Goal: Transaction & Acquisition: Obtain resource

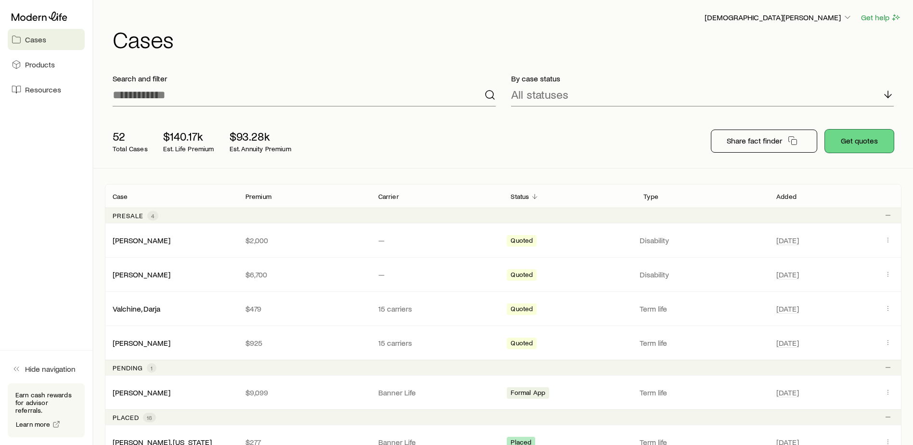
click at [867, 130] on button "Get quotes" at bounding box center [859, 140] width 69 height 23
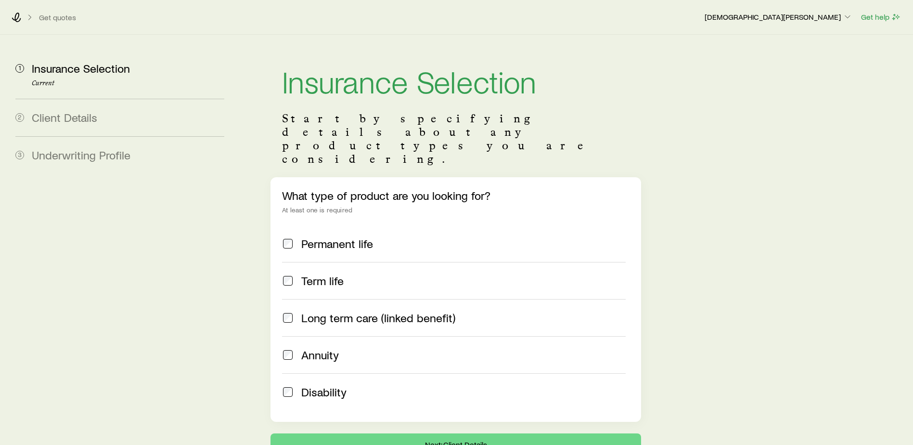
click at [327, 262] on label "Term life" at bounding box center [454, 280] width 344 height 37
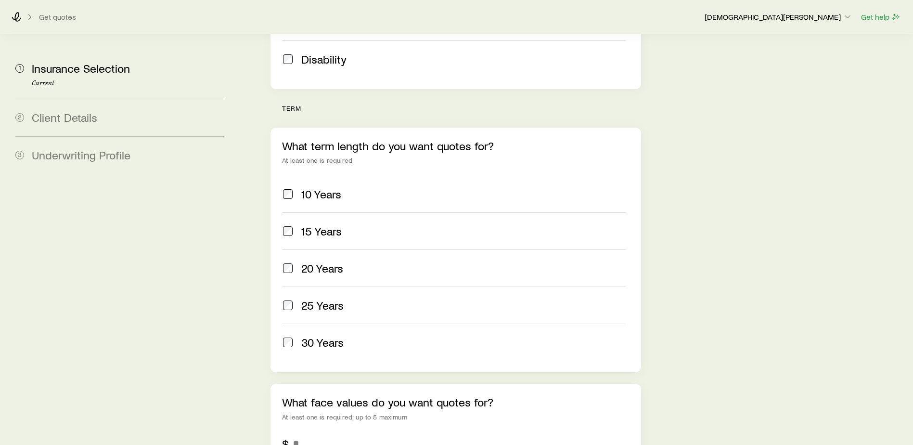
scroll to position [337, 0]
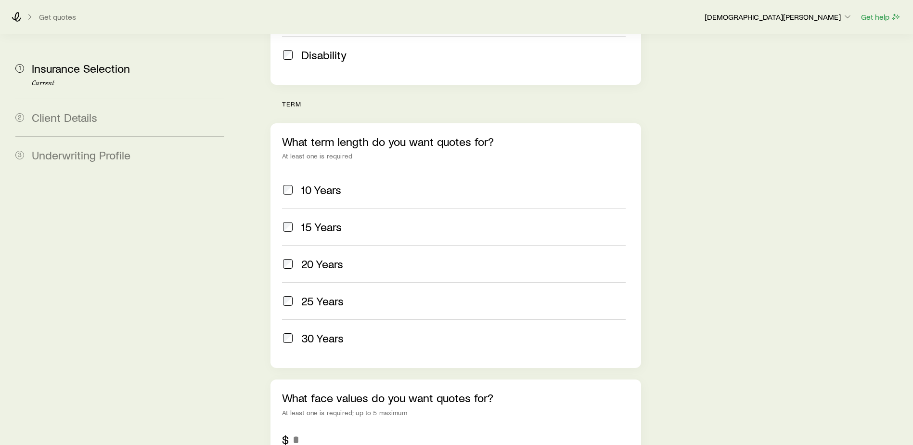
click at [318, 331] on span "30 Years" at bounding box center [322, 337] width 42 height 13
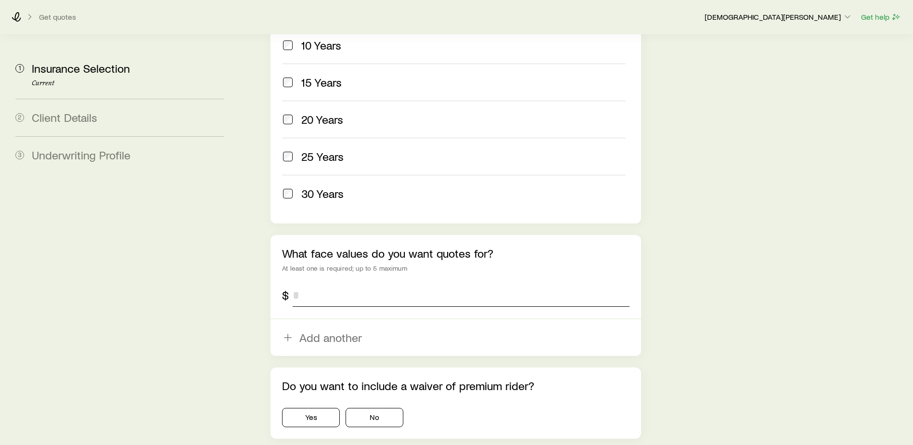
click at [345, 283] on input "tel" at bounding box center [461, 294] width 337 height 23
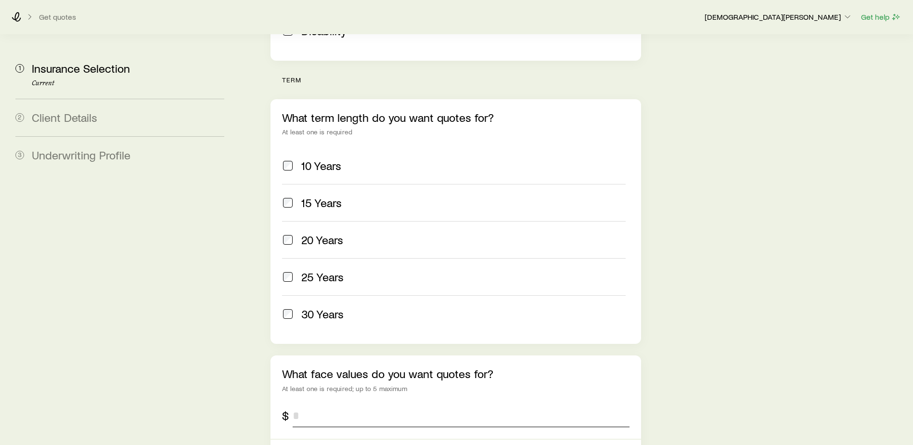
scroll to position [385, 0]
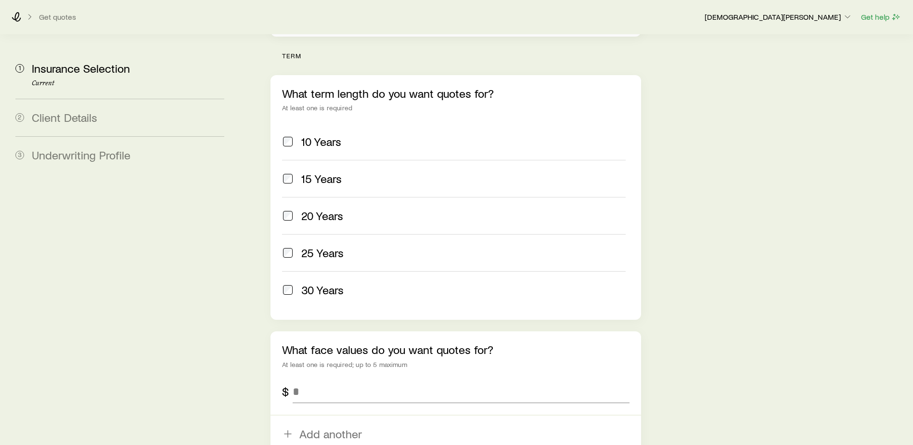
click at [307, 246] on span "25 Years" at bounding box center [322, 252] width 42 height 13
click at [313, 283] on span "30 Years" at bounding box center [322, 289] width 42 height 13
click at [322, 380] on input "tel" at bounding box center [461, 391] width 337 height 23
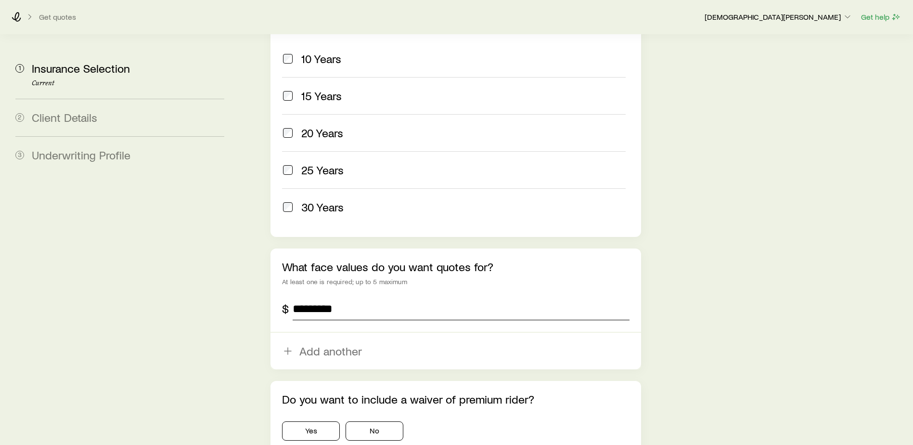
scroll to position [529, 0]
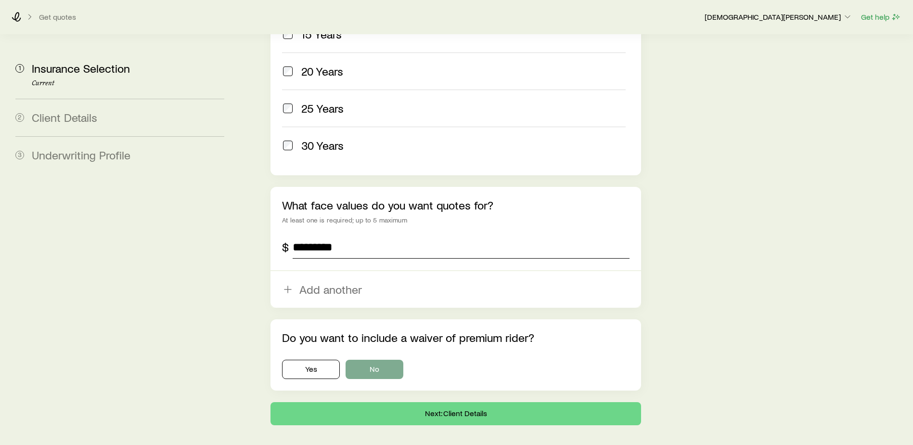
type input "*********"
click at [382, 359] on button "No" at bounding box center [374, 368] width 58 height 19
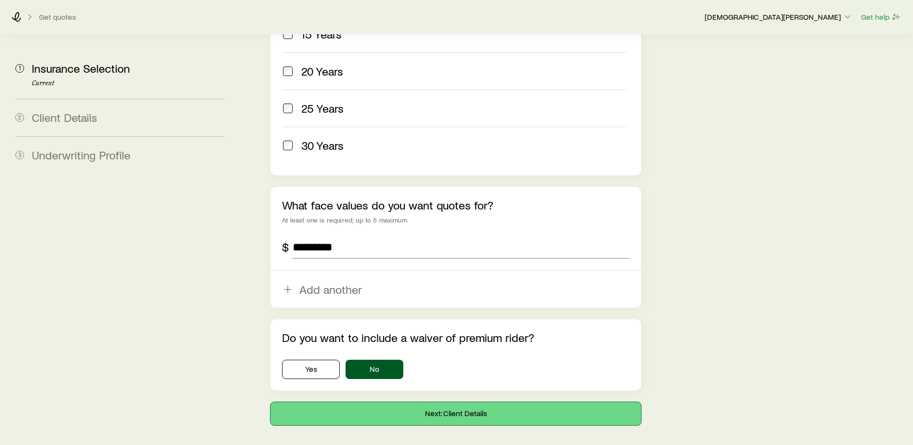
click at [461, 402] on button "Next: Client Details" at bounding box center [455, 413] width 371 height 23
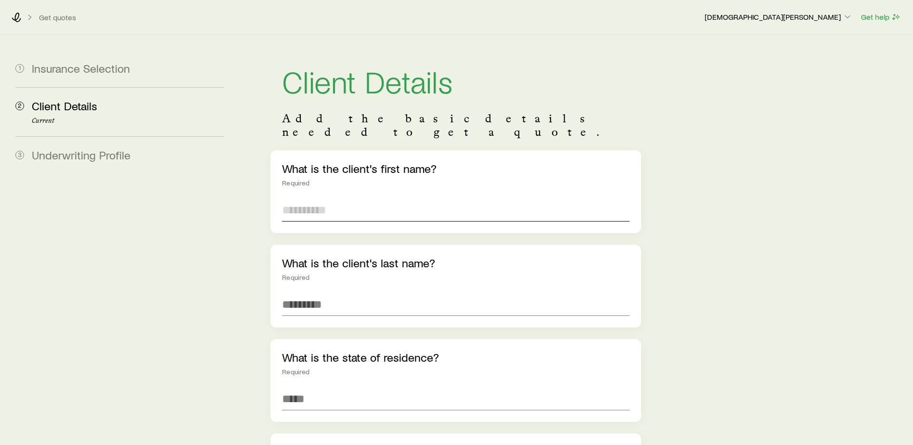
click at [324, 198] on input "text" at bounding box center [455, 209] width 347 height 23
type input "******"
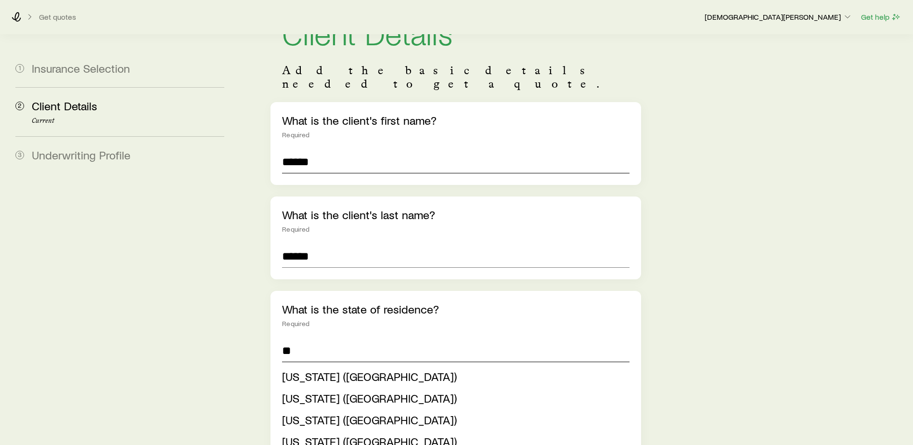
scroll to position [96, 0]
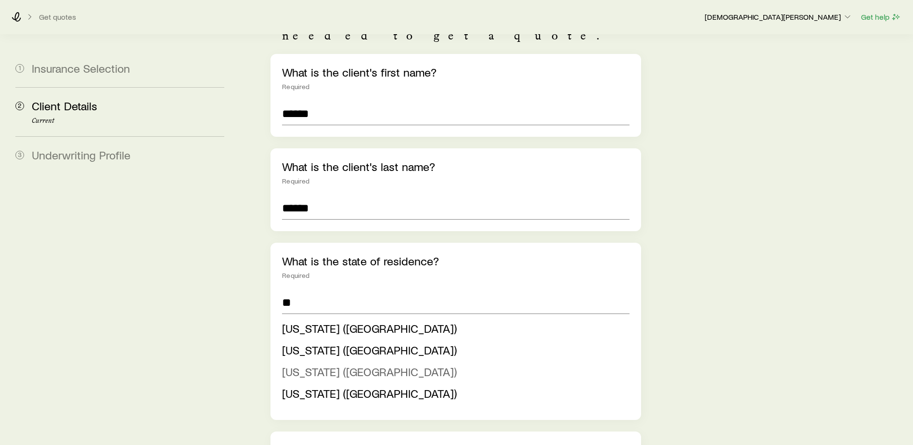
click at [326, 364] on span "[US_STATE] ([GEOGRAPHIC_DATA])" at bounding box center [369, 371] width 175 height 14
type input "**********"
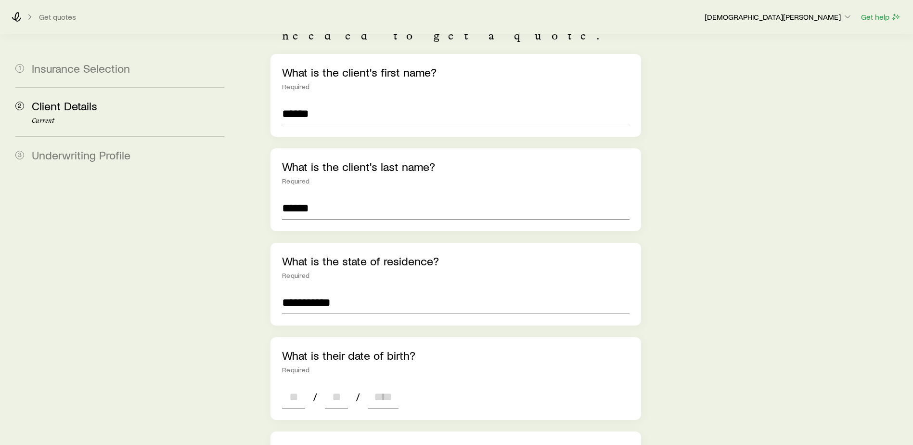
click at [296, 385] on input at bounding box center [293, 396] width 23 height 23
type input "**"
type input "****"
type input "*"
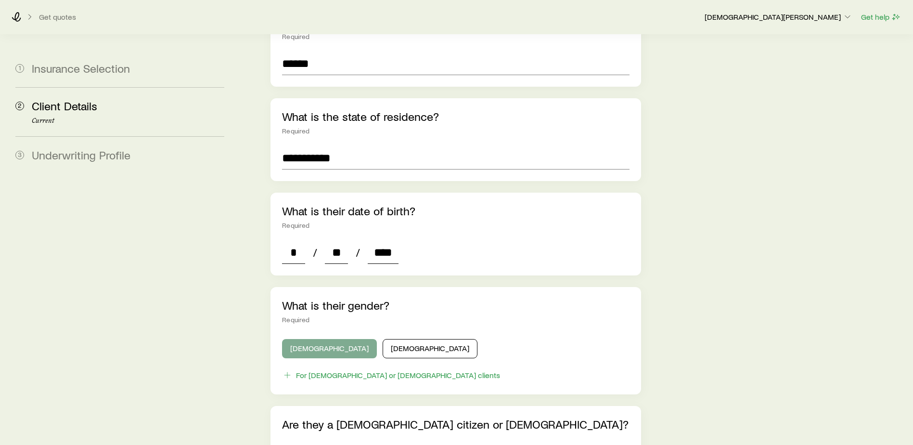
type input "****"
click at [309, 339] on button "[DEMOGRAPHIC_DATA]" at bounding box center [329, 348] width 95 height 19
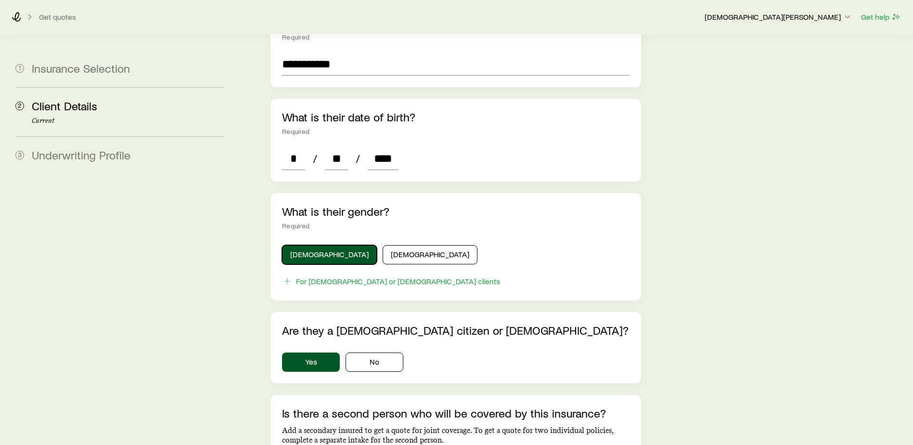
scroll to position [433, 0]
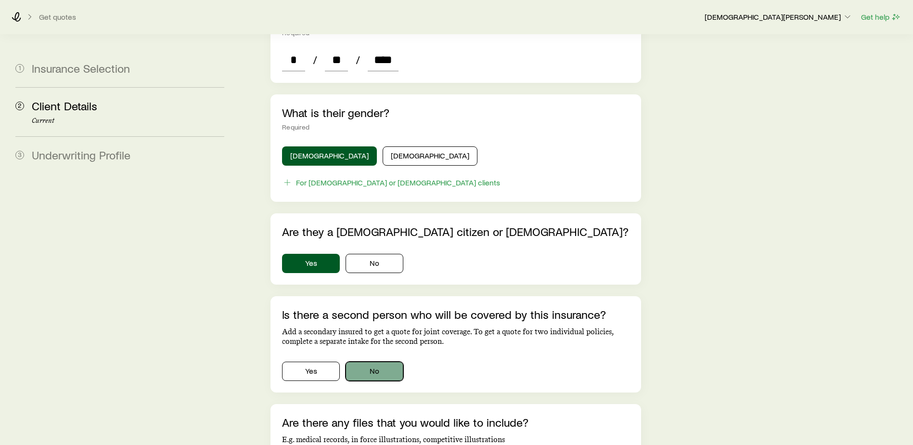
click at [368, 361] on button "No" at bounding box center [374, 370] width 58 height 19
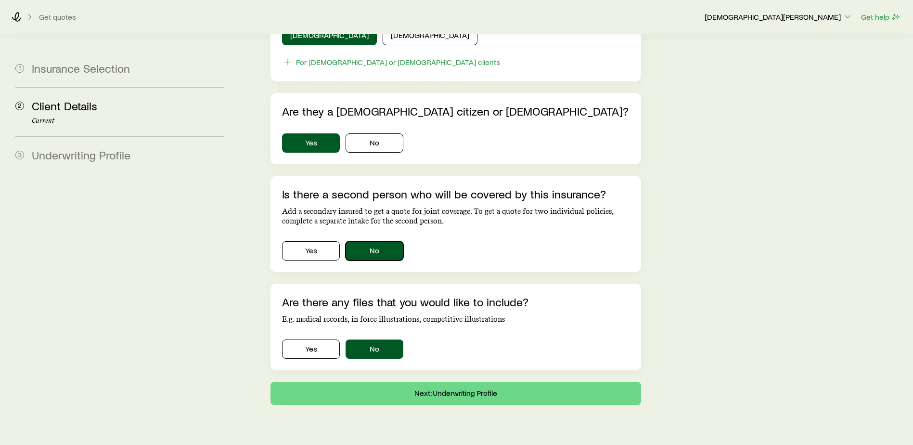
scroll to position [554, 0]
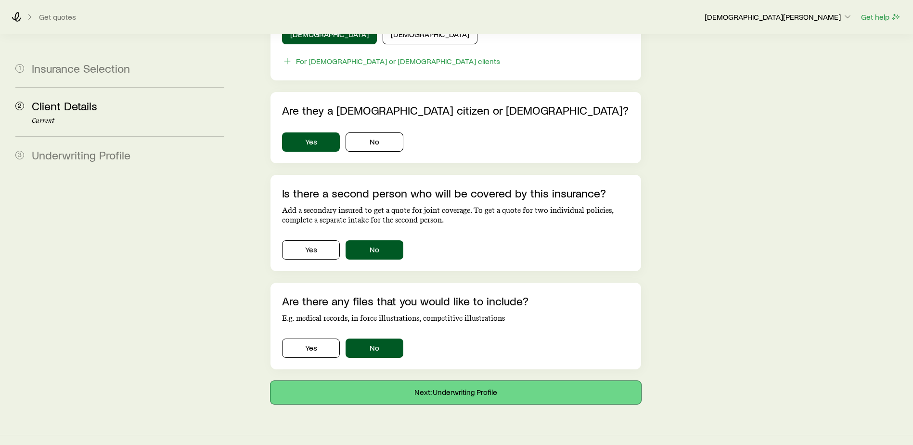
click at [461, 385] on button "Next: Underwriting Profile" at bounding box center [455, 392] width 371 height 23
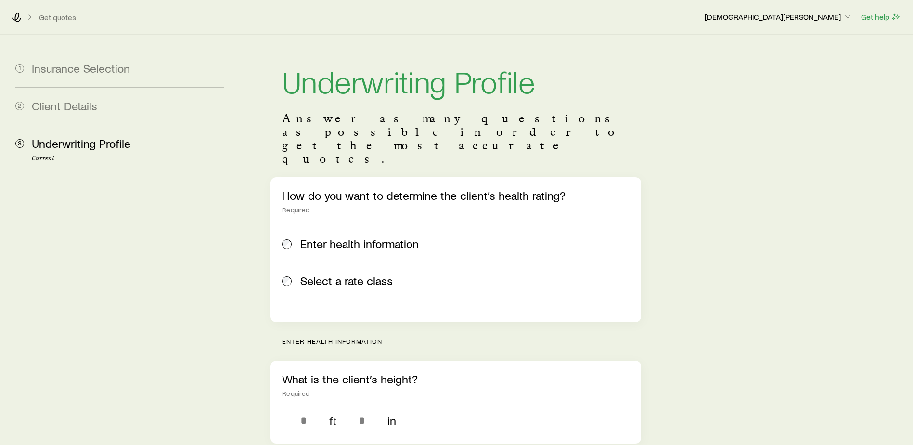
click at [321, 274] on span "Select a rate class" at bounding box center [346, 280] width 92 height 13
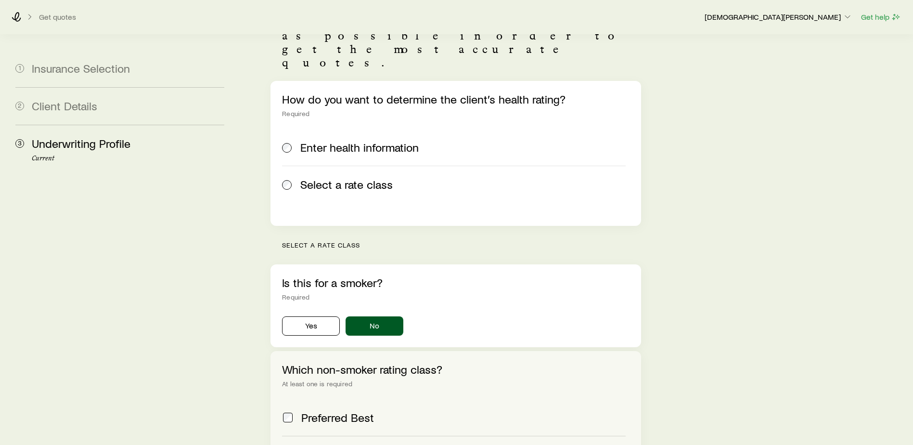
scroll to position [241, 0]
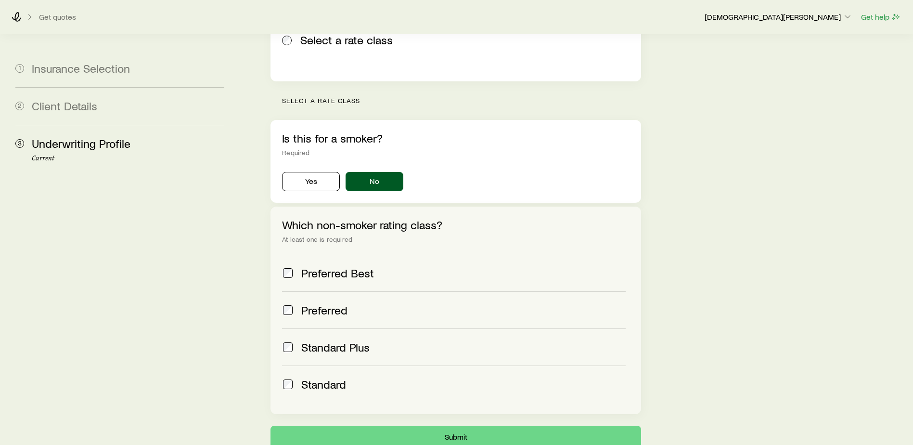
click at [333, 266] on span "Preferred Best" at bounding box center [337, 272] width 73 height 13
click at [316, 303] on span "Preferred" at bounding box center [324, 309] width 46 height 13
click at [445, 425] on button "Submit" at bounding box center [455, 436] width 371 height 23
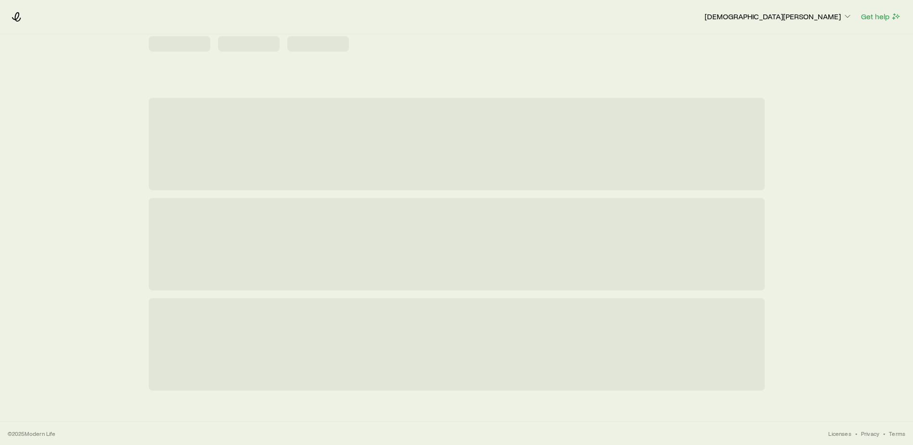
scroll to position [0, 0]
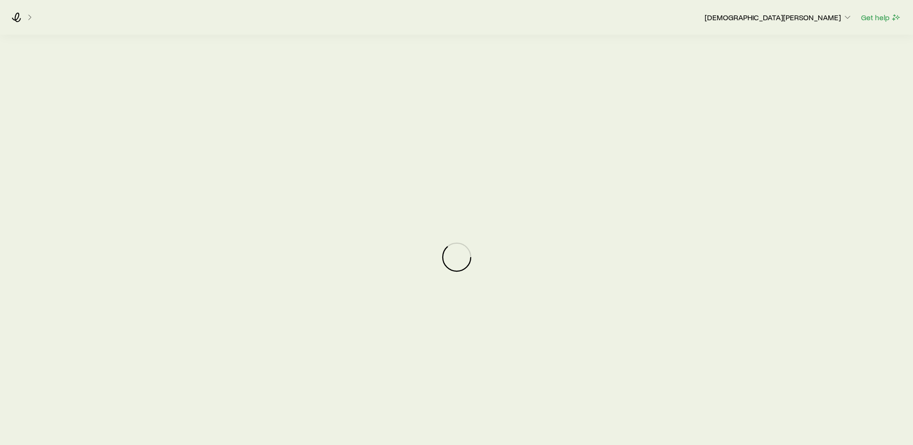
scroll to position [89, 0]
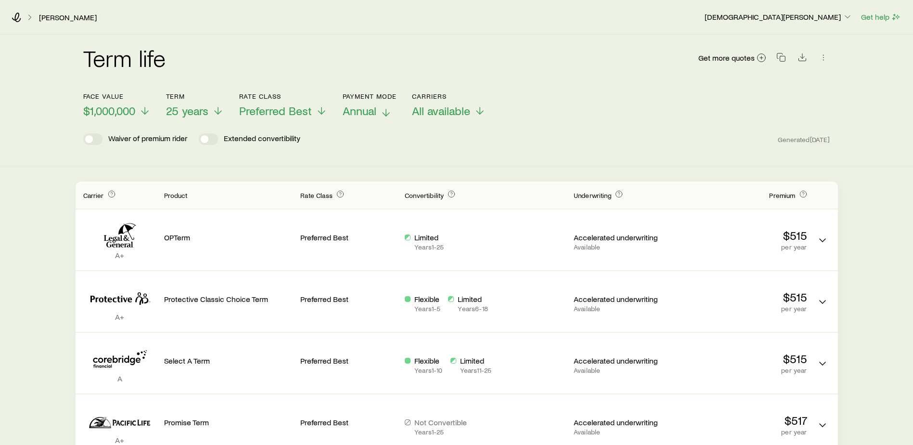
click at [352, 112] on span "Annual" at bounding box center [360, 110] width 34 height 13
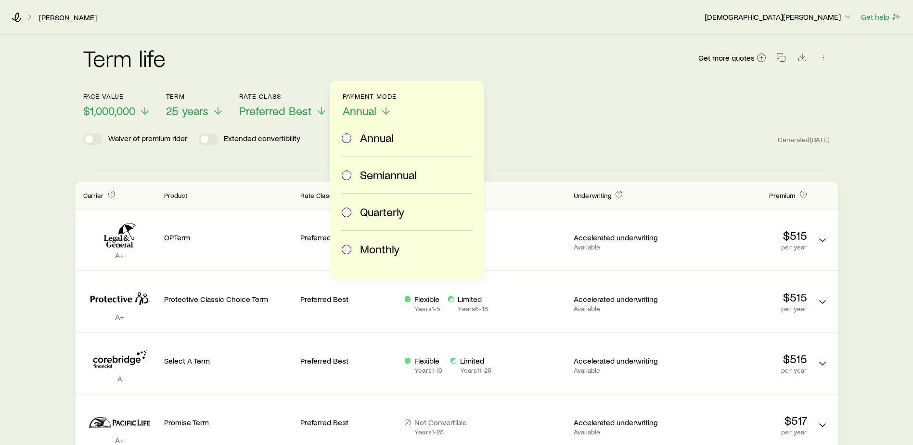
click at [366, 238] on label "Monthly" at bounding box center [405, 248] width 127 height 37
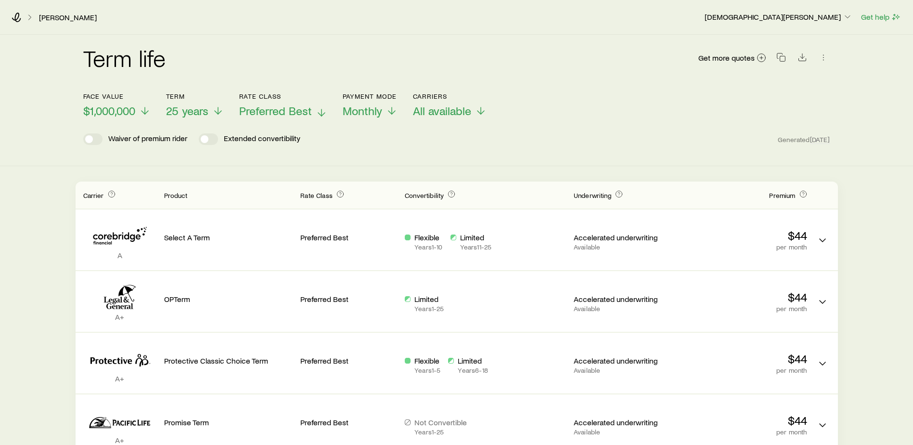
click at [271, 101] on button "Rate Class Preferred Best" at bounding box center [283, 105] width 88 height 26
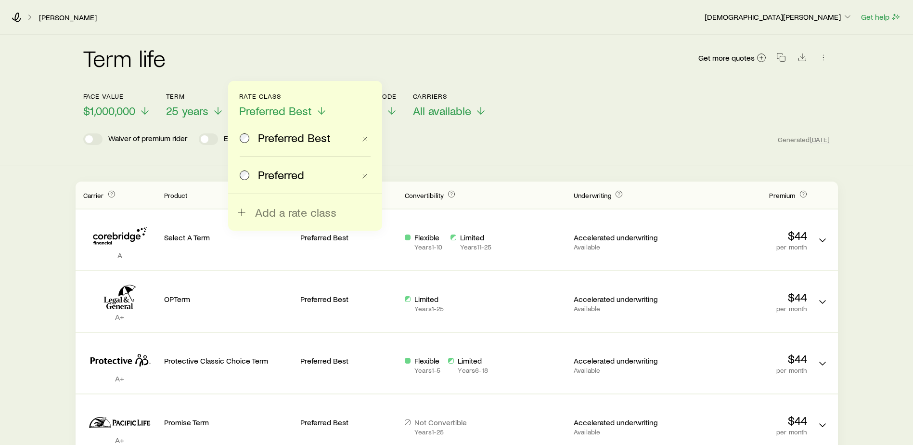
click at [281, 161] on label "Preferred" at bounding box center [297, 174] width 115 height 37
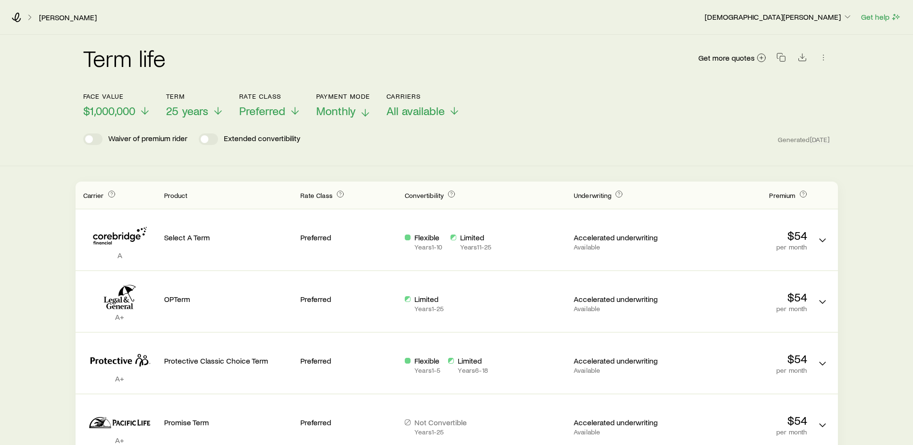
click at [330, 110] on span "Monthly" at bounding box center [335, 110] width 39 height 13
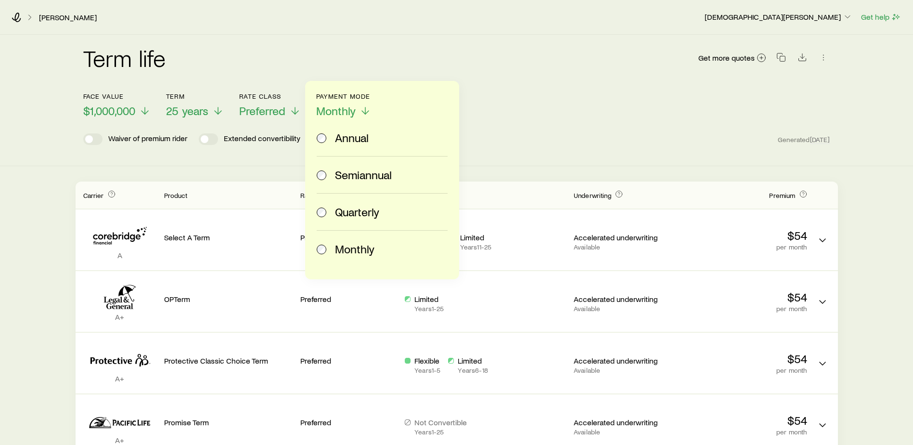
click at [358, 148] on label "Annual" at bounding box center [380, 137] width 127 height 37
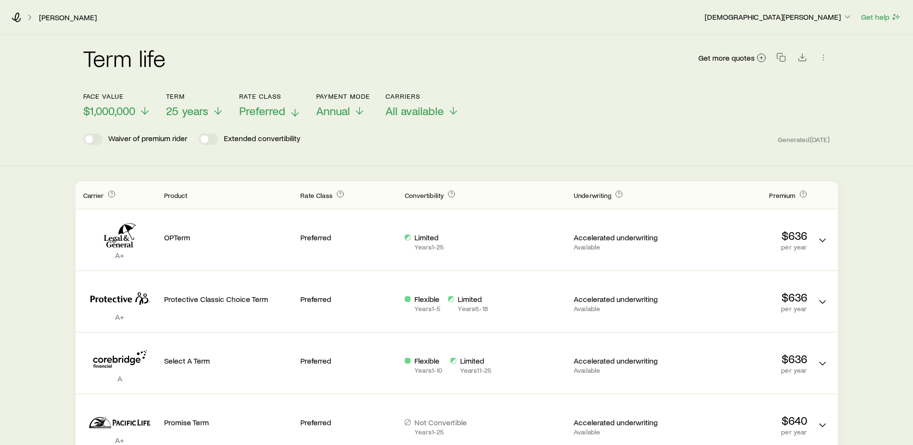
click at [281, 112] on span "Preferred" at bounding box center [262, 110] width 46 height 13
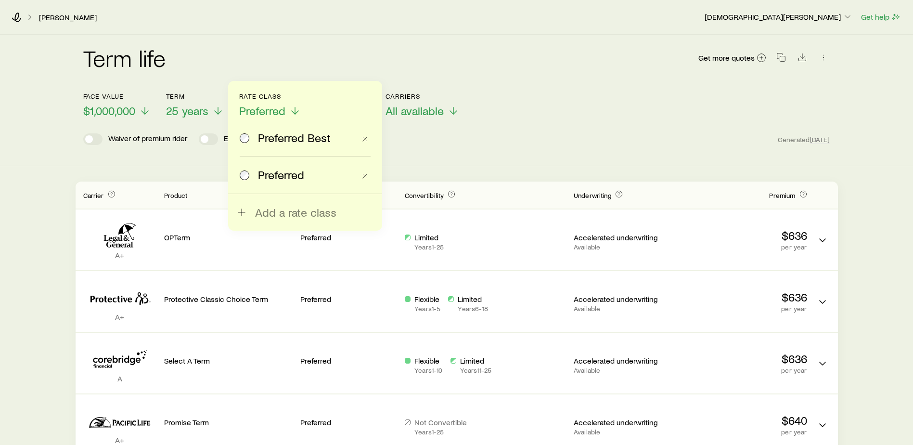
click at [290, 138] on span "Preferred Best" at bounding box center [294, 137] width 73 height 13
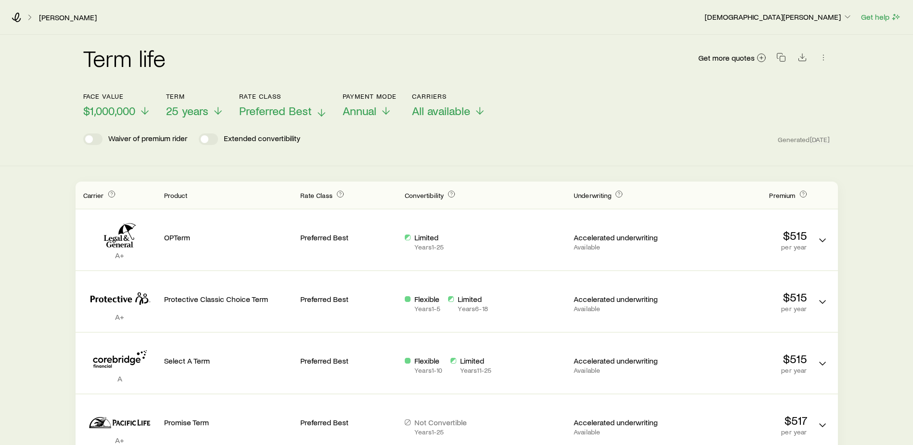
click at [273, 107] on span "Preferred Best" at bounding box center [275, 110] width 73 height 13
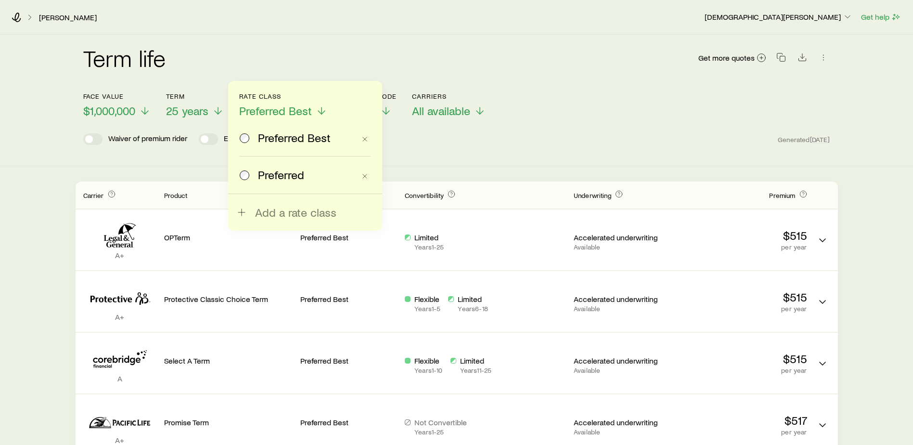
click at [281, 177] on span "Preferred" at bounding box center [281, 174] width 46 height 13
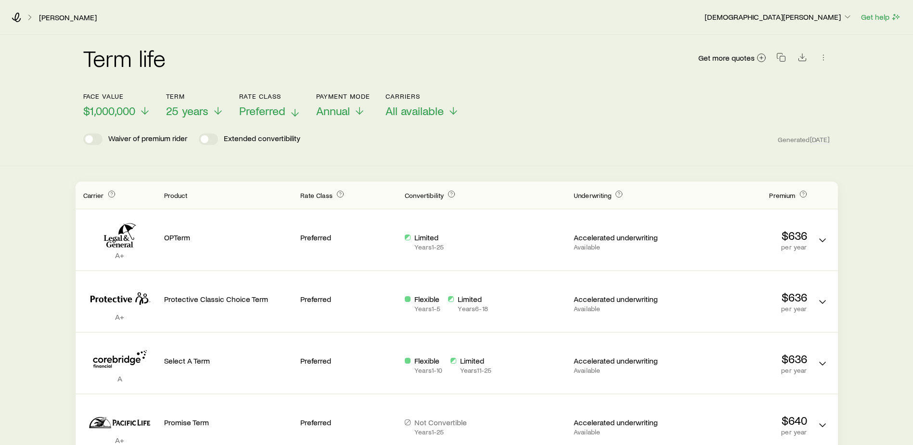
click at [271, 115] on span "Preferred" at bounding box center [262, 110] width 46 height 13
click at [538, 92] on div "Term life Get more quotes" at bounding box center [456, 64] width 747 height 58
click at [102, 112] on span "$1,000,000" at bounding box center [109, 110] width 52 height 13
click at [220, 49] on div "Term life Get more quotes" at bounding box center [456, 63] width 747 height 35
click at [105, 103] on button "Face value $1,000,000" at bounding box center [116, 105] width 67 height 26
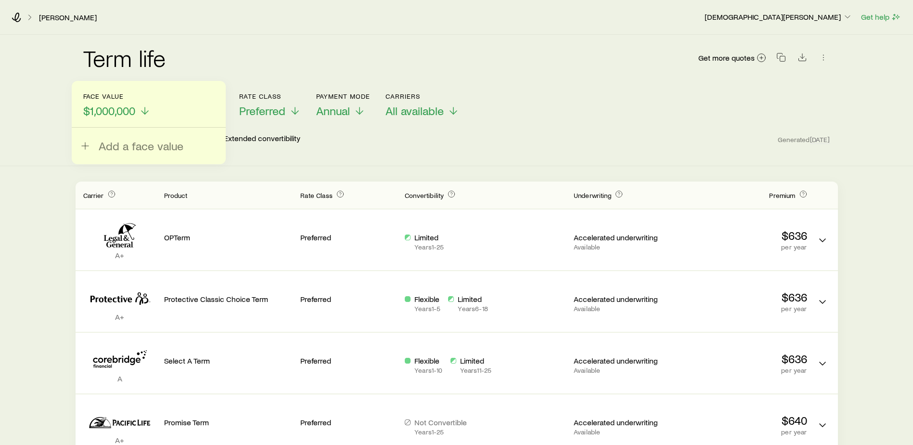
click at [209, 61] on div "Term life Get more quotes" at bounding box center [456, 63] width 747 height 35
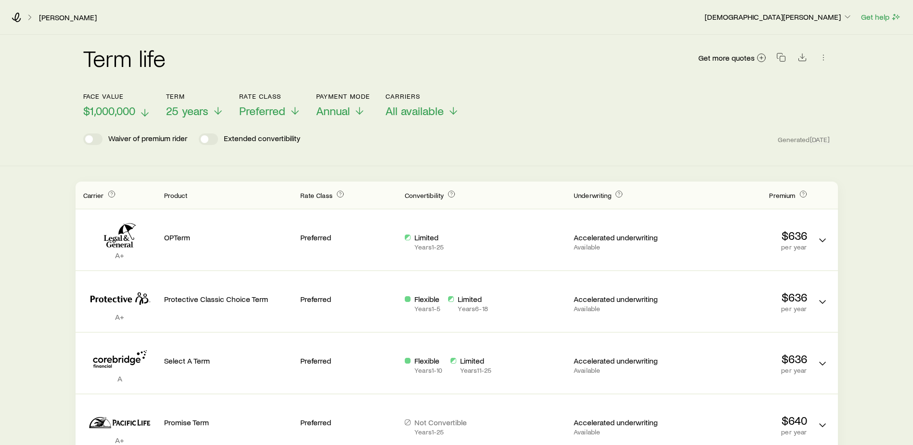
click at [105, 114] on span "$1,000,000" at bounding box center [109, 110] width 52 height 13
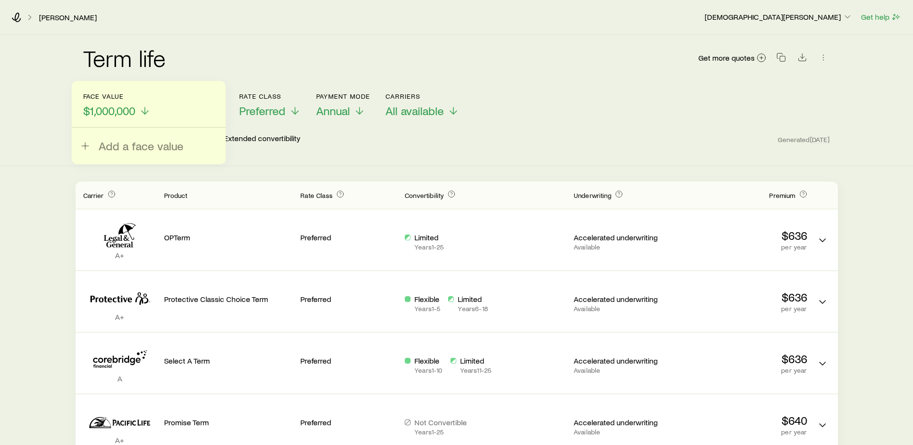
click at [123, 153] on div "Add a face value" at bounding box center [149, 122] width 154 height 83
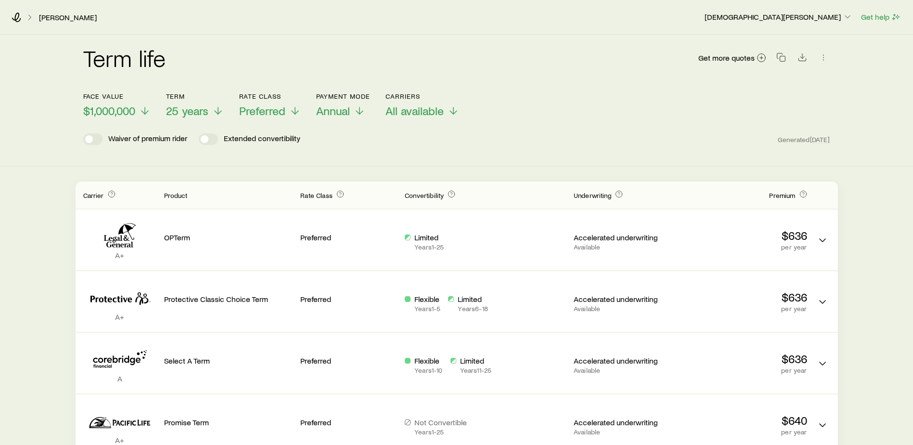
click at [244, 43] on div "Term life Get more quotes" at bounding box center [456, 64] width 747 height 58
click at [175, 115] on span "25 years" at bounding box center [187, 110] width 42 height 13
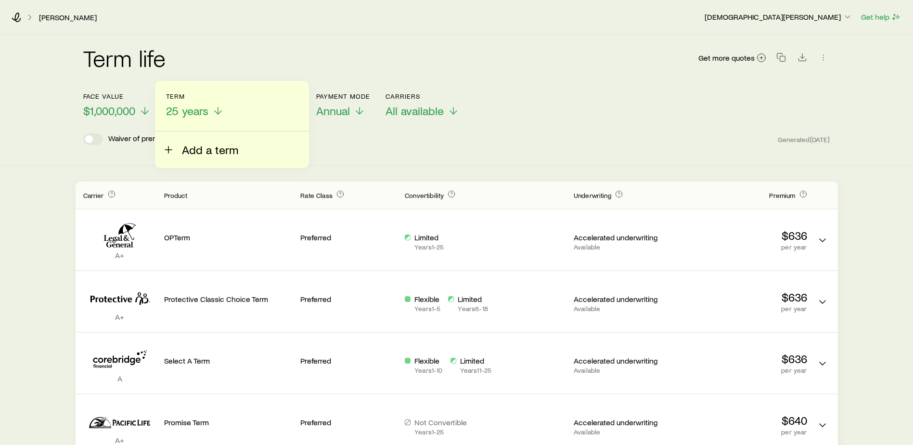
click at [190, 152] on span "Add a term" at bounding box center [210, 149] width 56 height 13
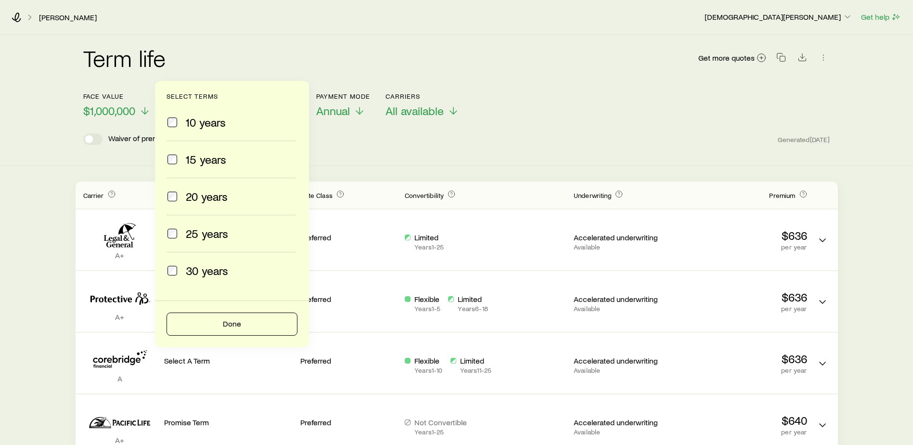
click at [193, 276] on span "30 years" at bounding box center [207, 270] width 42 height 13
click at [184, 228] on div "25 years" at bounding box center [230, 233] width 129 height 13
click at [219, 317] on button "Done" at bounding box center [231, 323] width 131 height 23
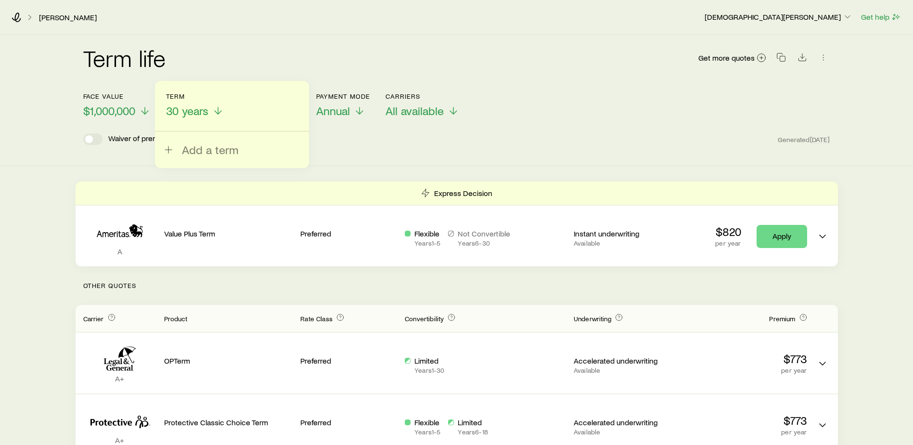
click at [637, 110] on div "Face value $1,000,000 Term 30 years Add a term Rate Class Preferred Payment Mod…" at bounding box center [456, 99] width 747 height 37
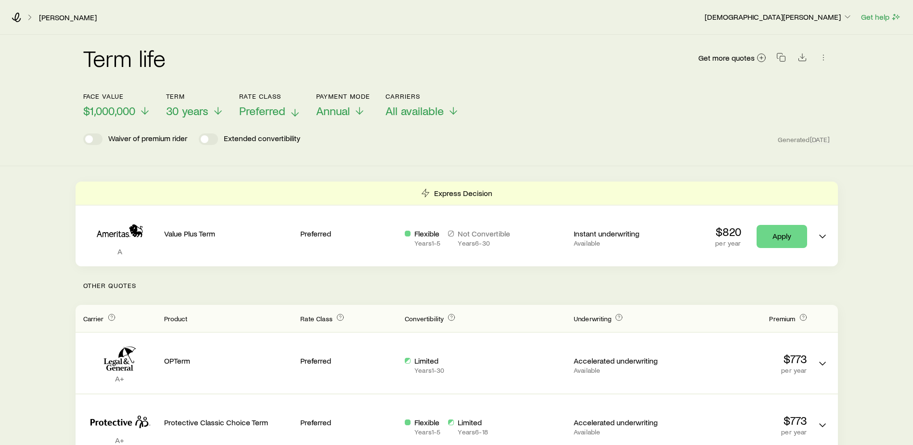
click at [266, 117] on span "Preferred" at bounding box center [262, 110] width 46 height 13
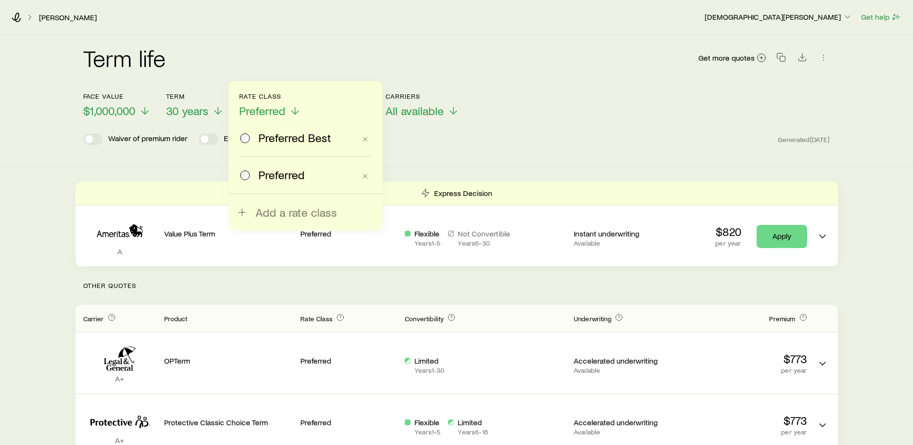
click at [271, 142] on span "Preferred Best" at bounding box center [294, 137] width 73 height 13
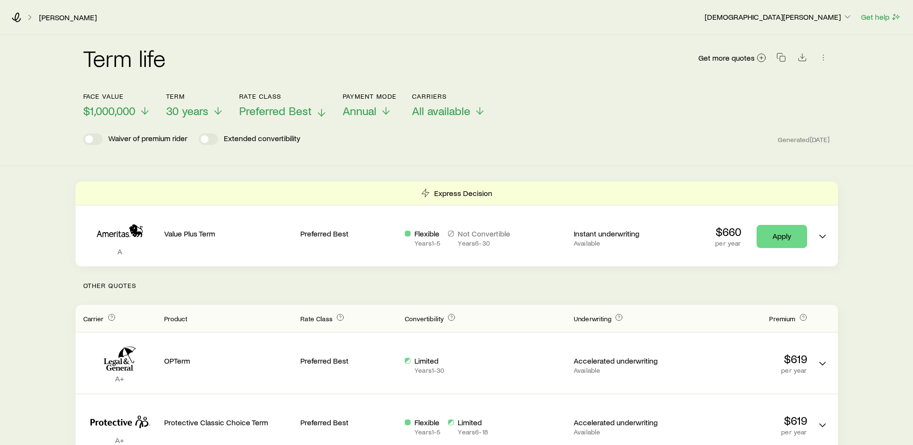
click at [259, 108] on span "Preferred Best" at bounding box center [275, 110] width 73 height 13
click at [294, 29] on div "[PERSON_NAME] [PERSON_NAME] Get help" at bounding box center [456, 17] width 913 height 35
click at [197, 111] on span "30 years" at bounding box center [187, 110] width 42 height 13
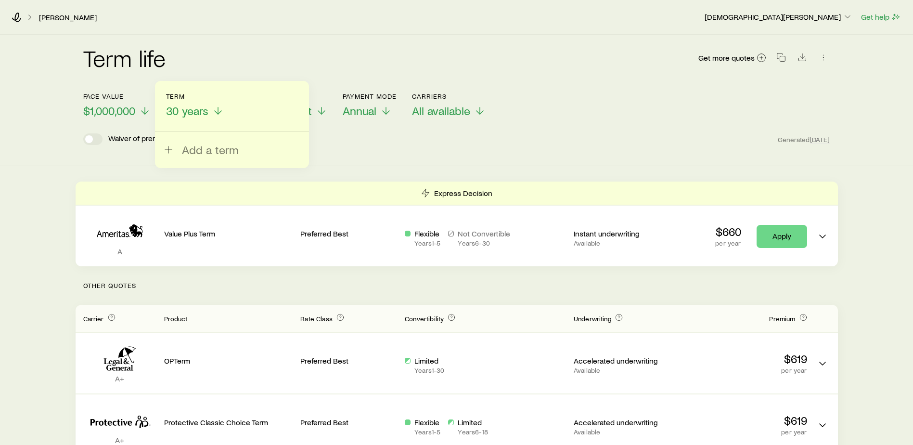
click at [263, 42] on div "Term life Get more quotes" at bounding box center [456, 64] width 747 height 58
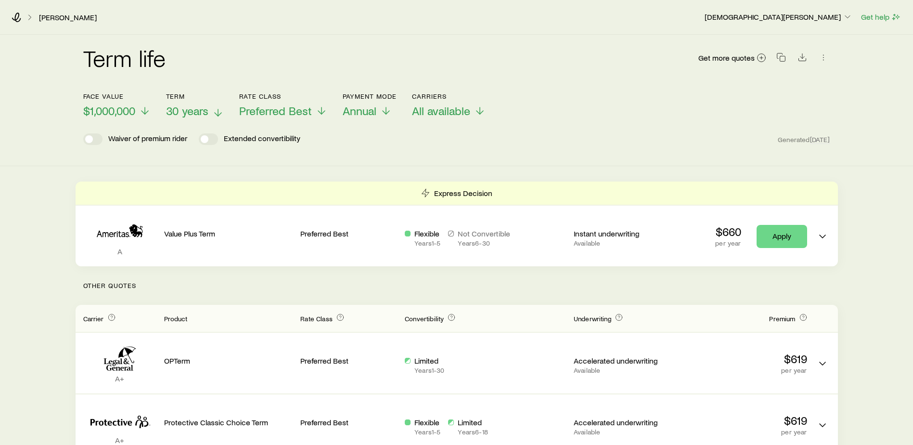
click at [193, 110] on span "30 years" at bounding box center [187, 110] width 42 height 13
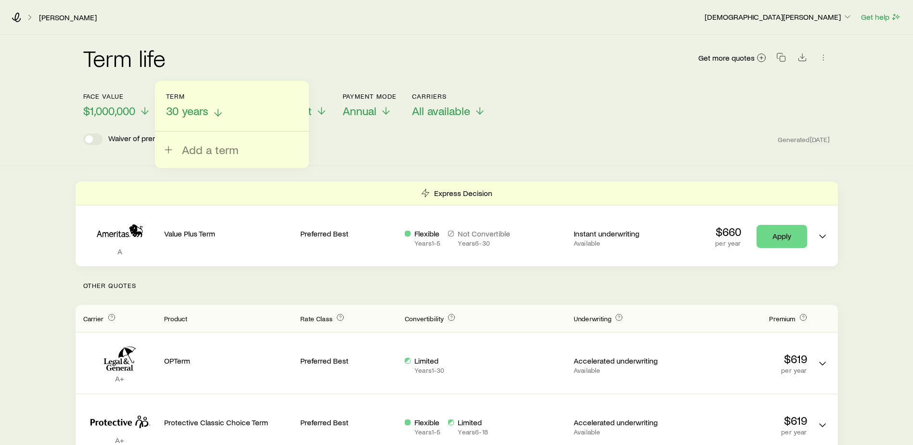
click at [199, 109] on span "30 years" at bounding box center [187, 110] width 42 height 13
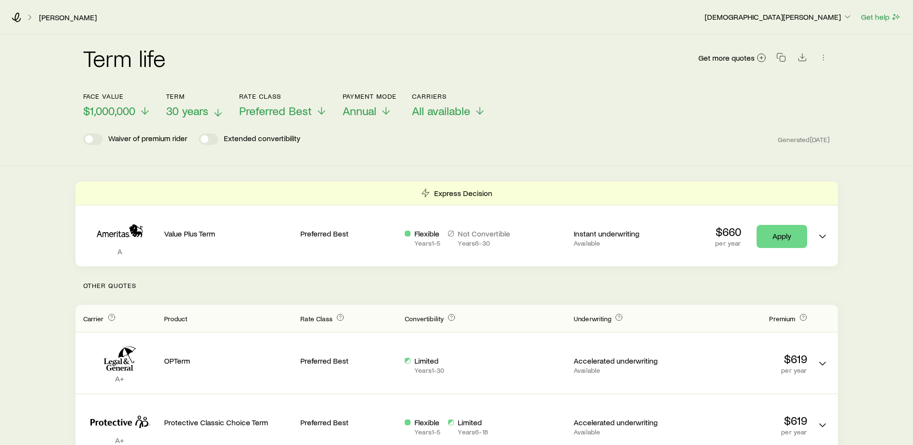
click at [217, 114] on polyline at bounding box center [218, 114] width 7 height 3
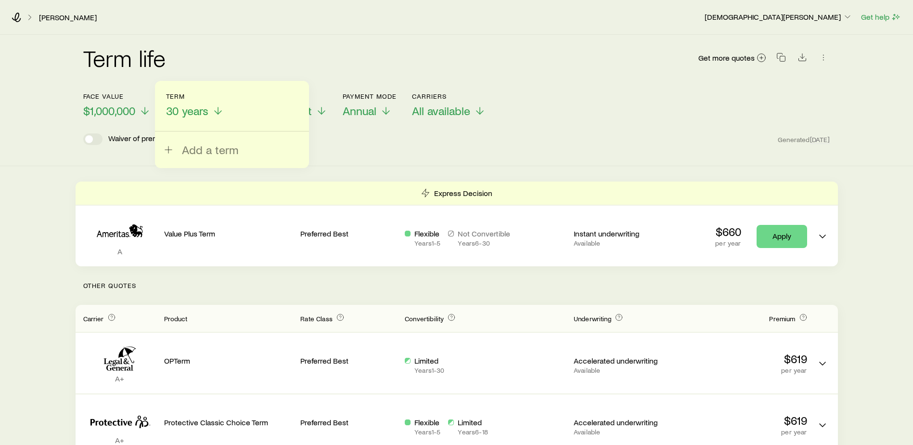
click at [236, 58] on div "Term life Get more quotes" at bounding box center [456, 63] width 747 height 35
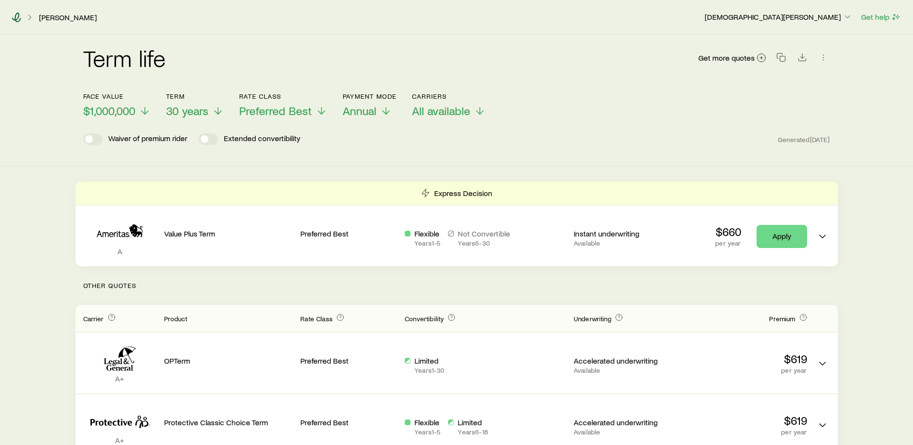
click at [17, 16] on icon at bounding box center [17, 18] width 10 height 10
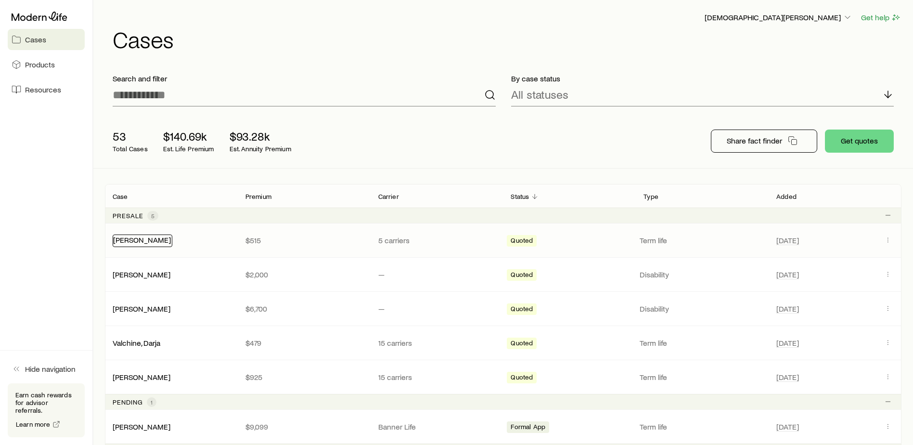
click at [152, 242] on link "[PERSON_NAME]" at bounding box center [142, 239] width 58 height 9
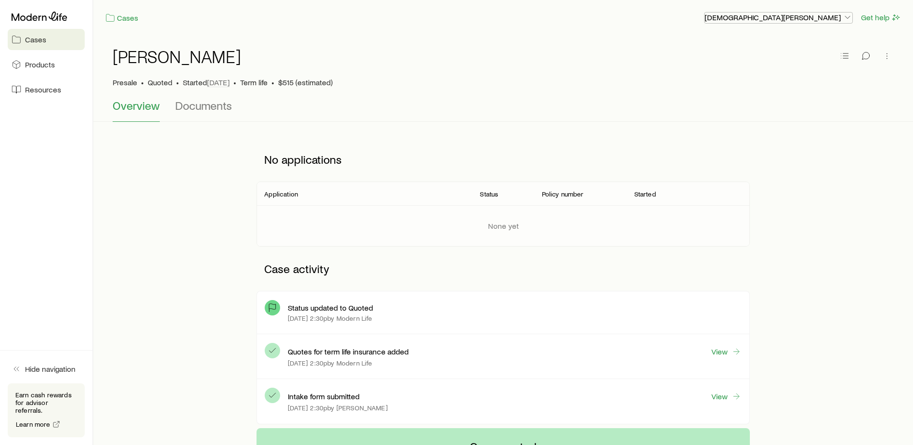
click at [841, 18] on p "[DEMOGRAPHIC_DATA][PERSON_NAME]" at bounding box center [778, 18] width 148 height 10
click at [39, 14] on icon at bounding box center [40, 17] width 56 height 10
